Goal: Task Accomplishment & Management: Manage account settings

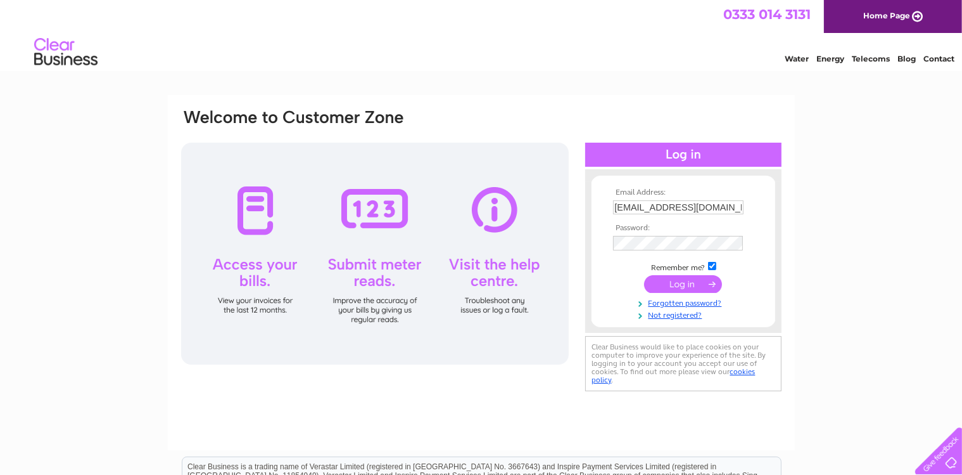
click at [692, 285] on input "submit" at bounding box center [683, 284] width 78 height 18
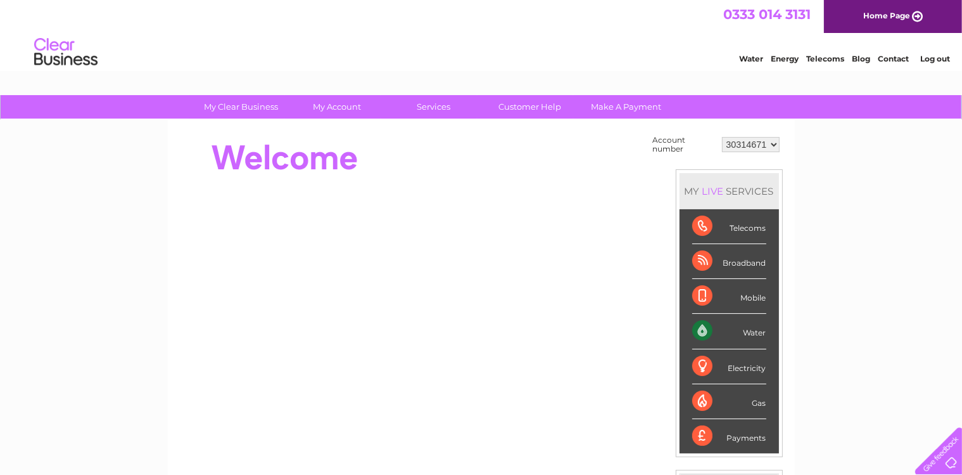
click at [722, 137] on select "30314671 30314674" at bounding box center [751, 144] width 58 height 15
click option "30314671" at bounding box center [0, 0] width 0 height 0
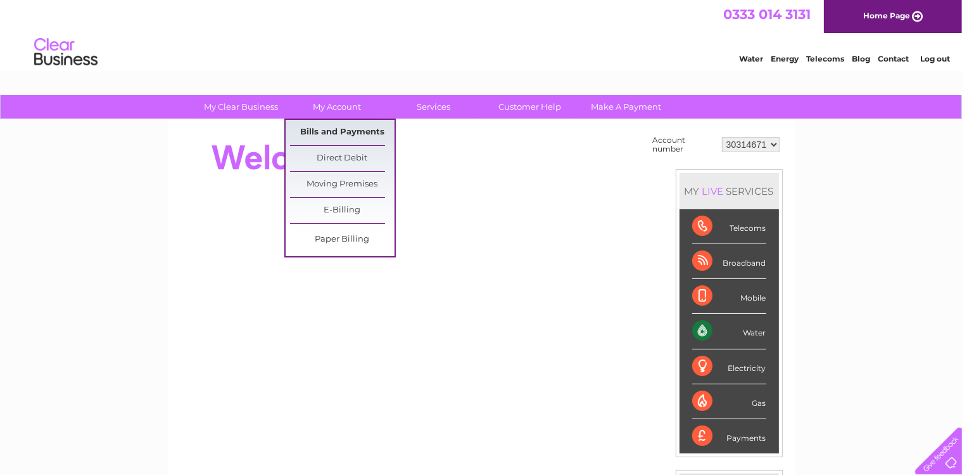
click at [333, 129] on link "Bills and Payments" at bounding box center [342, 132] width 105 height 25
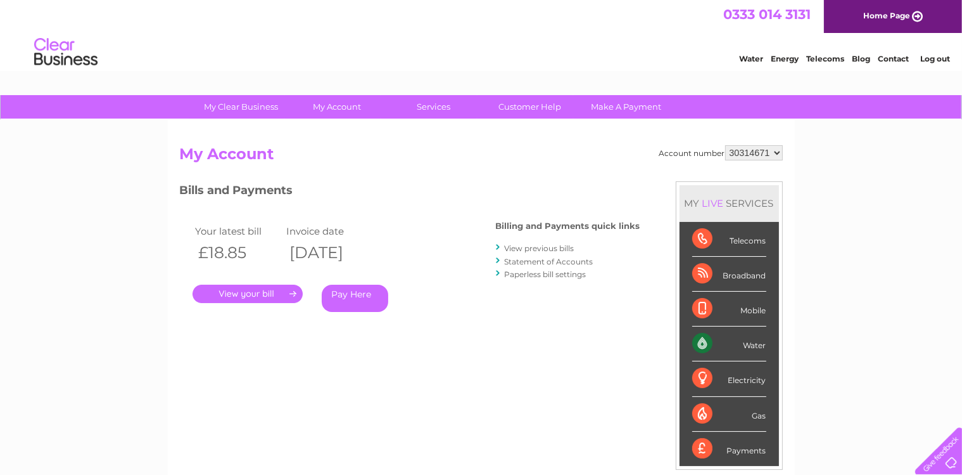
click at [233, 291] on link "." at bounding box center [248, 293] width 110 height 18
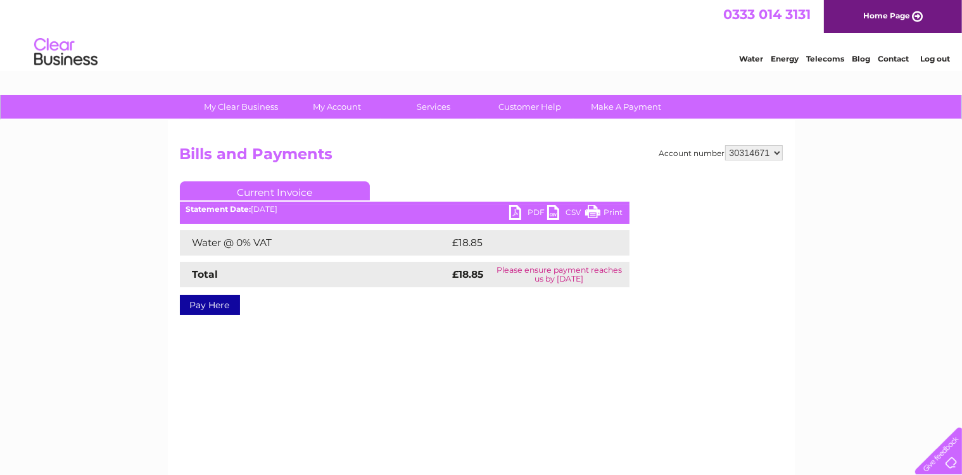
click at [529, 208] on link "PDF" at bounding box center [528, 214] width 38 height 18
click at [725, 145] on select "30314671 30314674" at bounding box center [754, 152] width 58 height 15
select select "30314674"
click option "30314674" at bounding box center [0, 0] width 0 height 0
click at [532, 208] on link "PDF" at bounding box center [528, 214] width 38 height 18
